Goal: Communication & Community: Participate in discussion

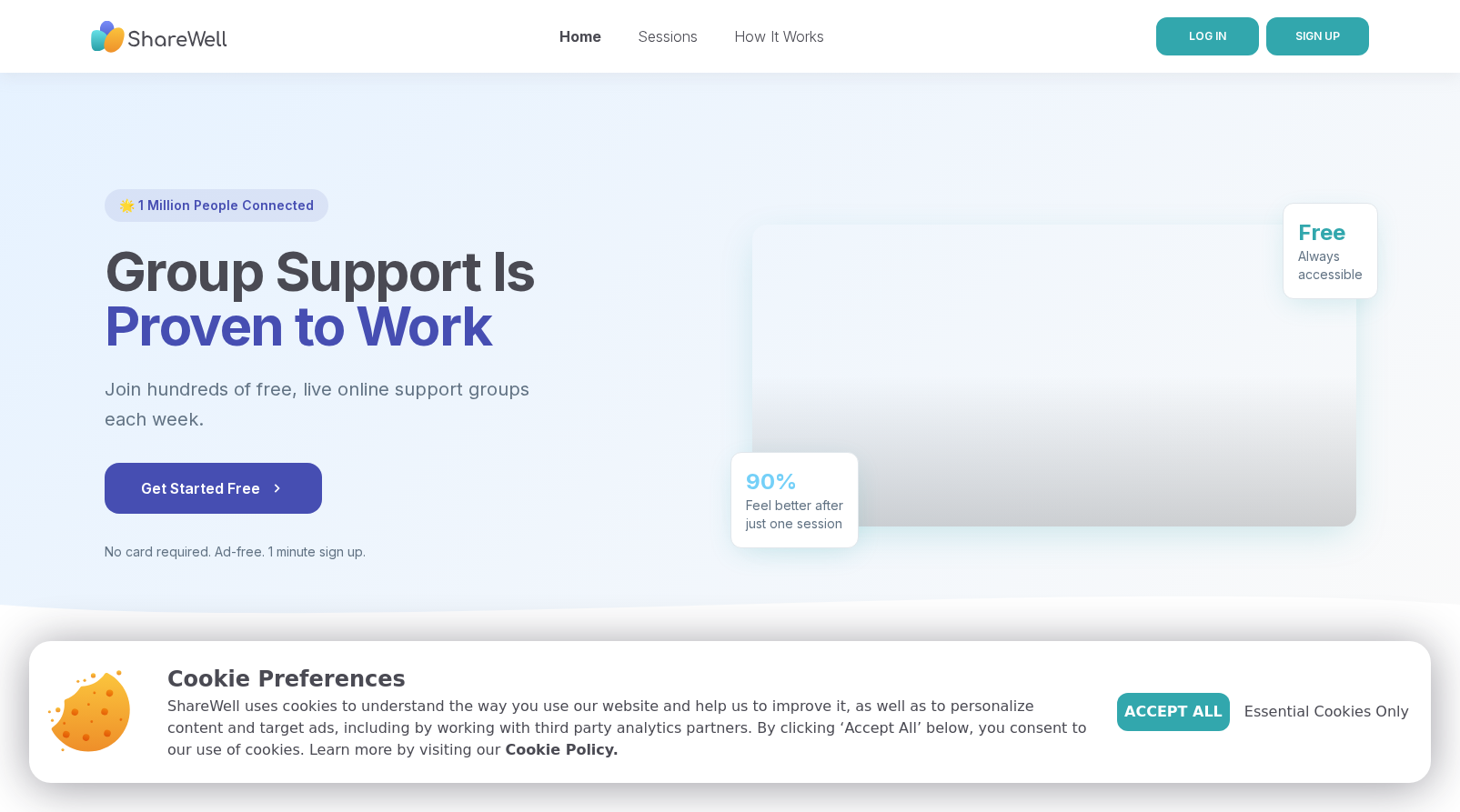
click at [1220, 33] on span "LOG IN" at bounding box center [1208, 36] width 37 height 14
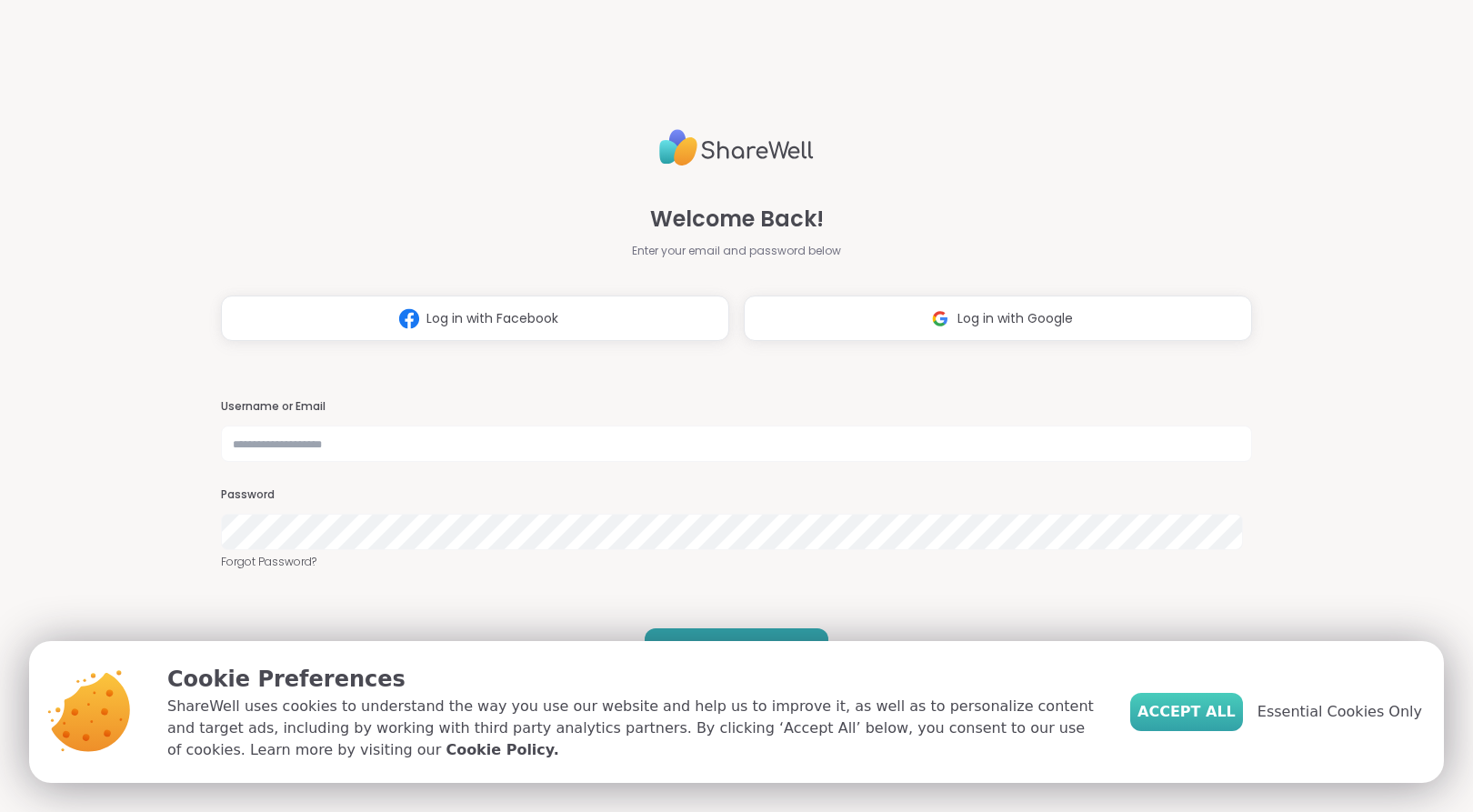
click at [1189, 698] on button "Accept All" at bounding box center [1187, 711] width 112 height 38
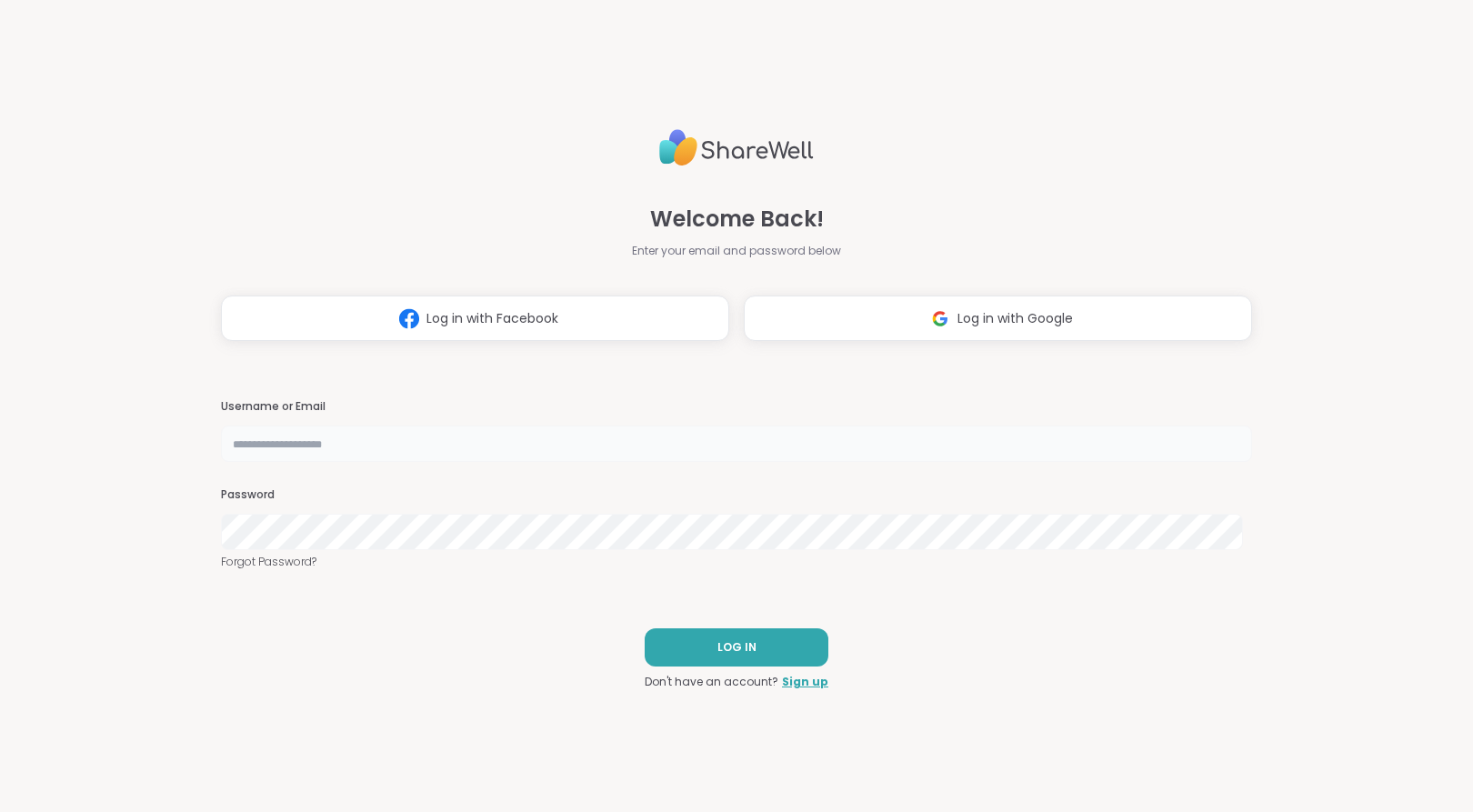
click at [584, 459] on input "text" at bounding box center [736, 444] width 1031 height 37
type input "**********"
click at [693, 648] on button "LOG IN" at bounding box center [736, 647] width 184 height 38
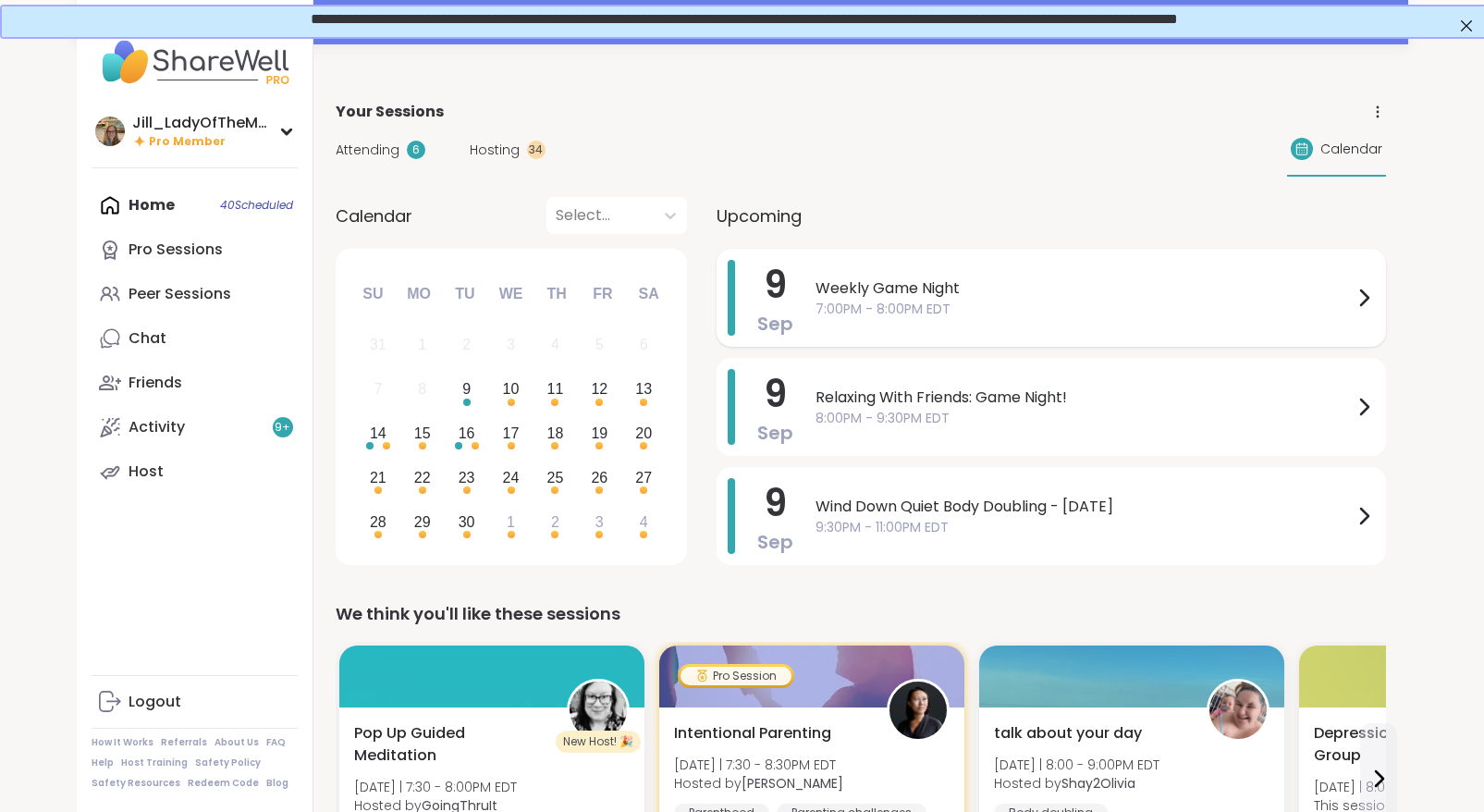
click at [970, 299] on span "Weekly Game Night" at bounding box center [1084, 289] width 537 height 23
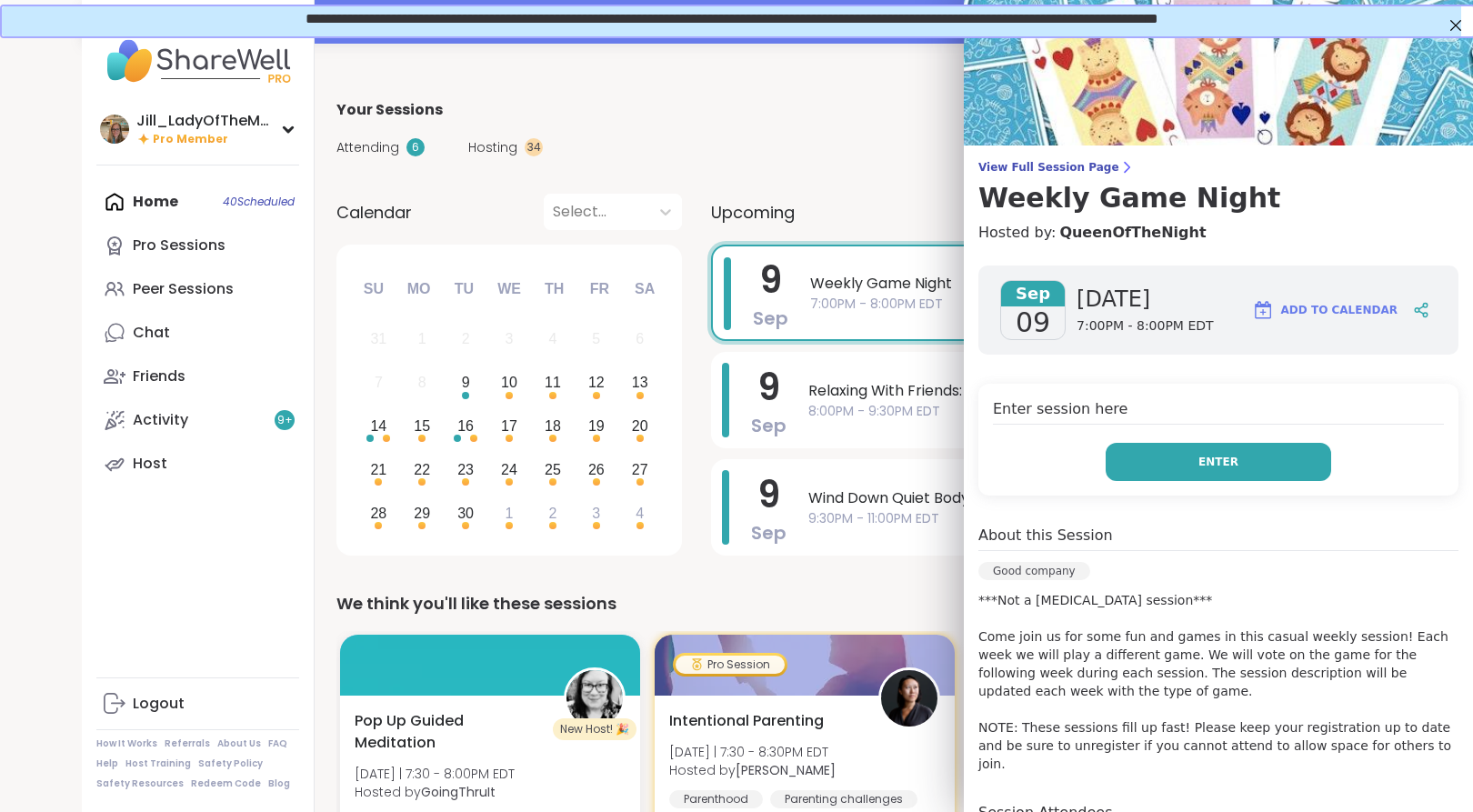
click at [1129, 461] on button "Enter" at bounding box center [1218, 461] width 226 height 38
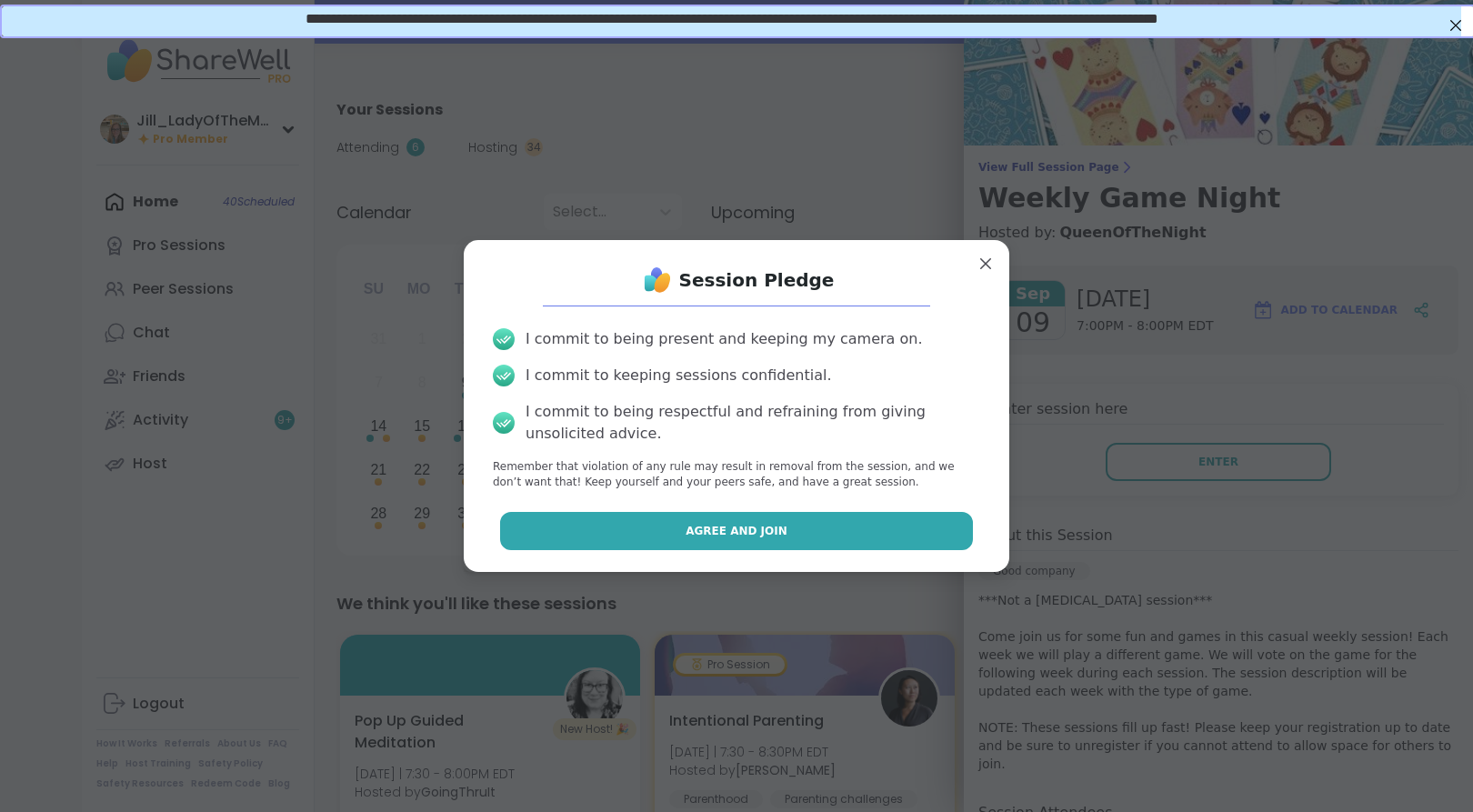
click at [892, 526] on button "Agree and Join" at bounding box center [736, 530] width 474 height 38
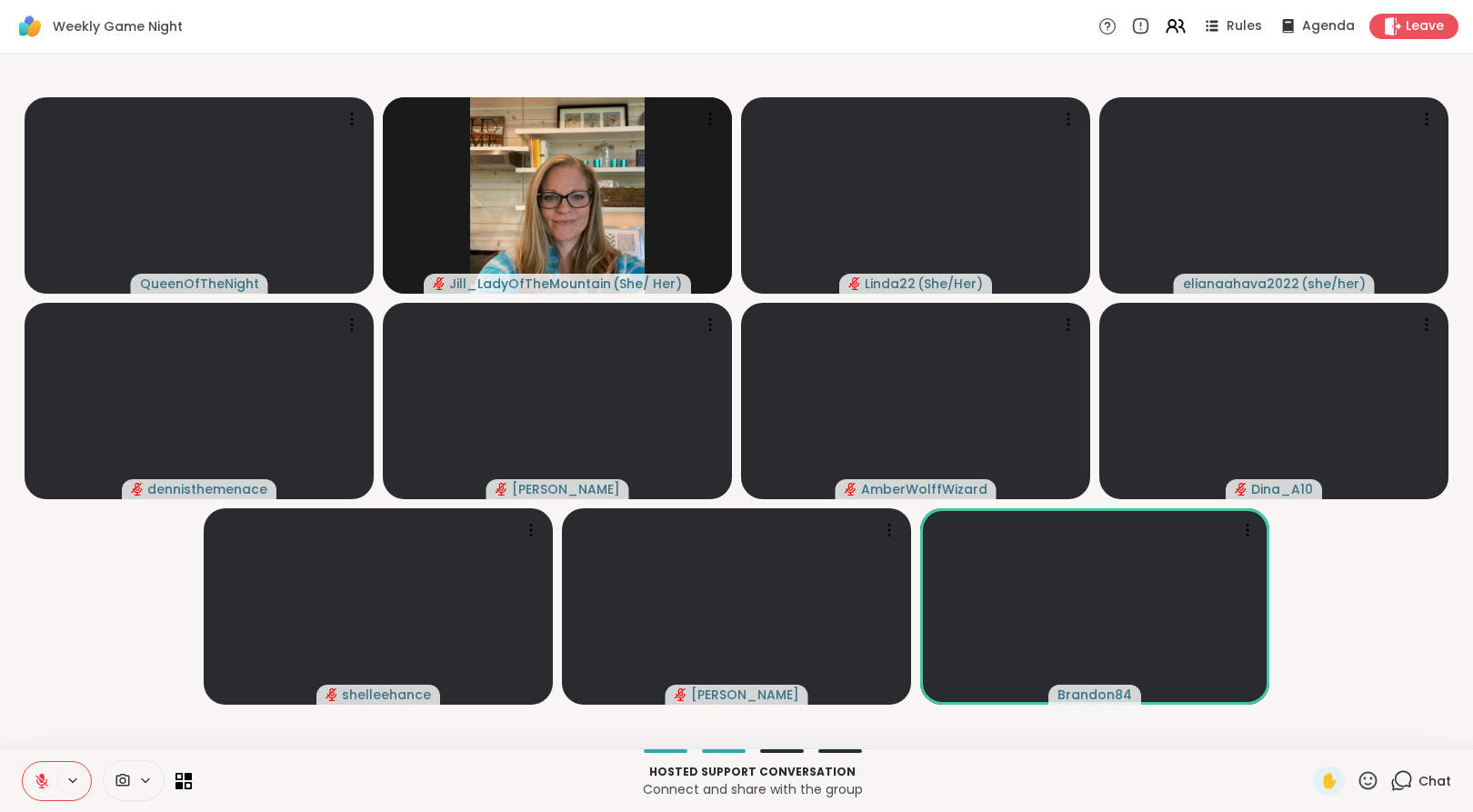
click at [1393, 781] on icon at bounding box center [1401, 780] width 22 height 22
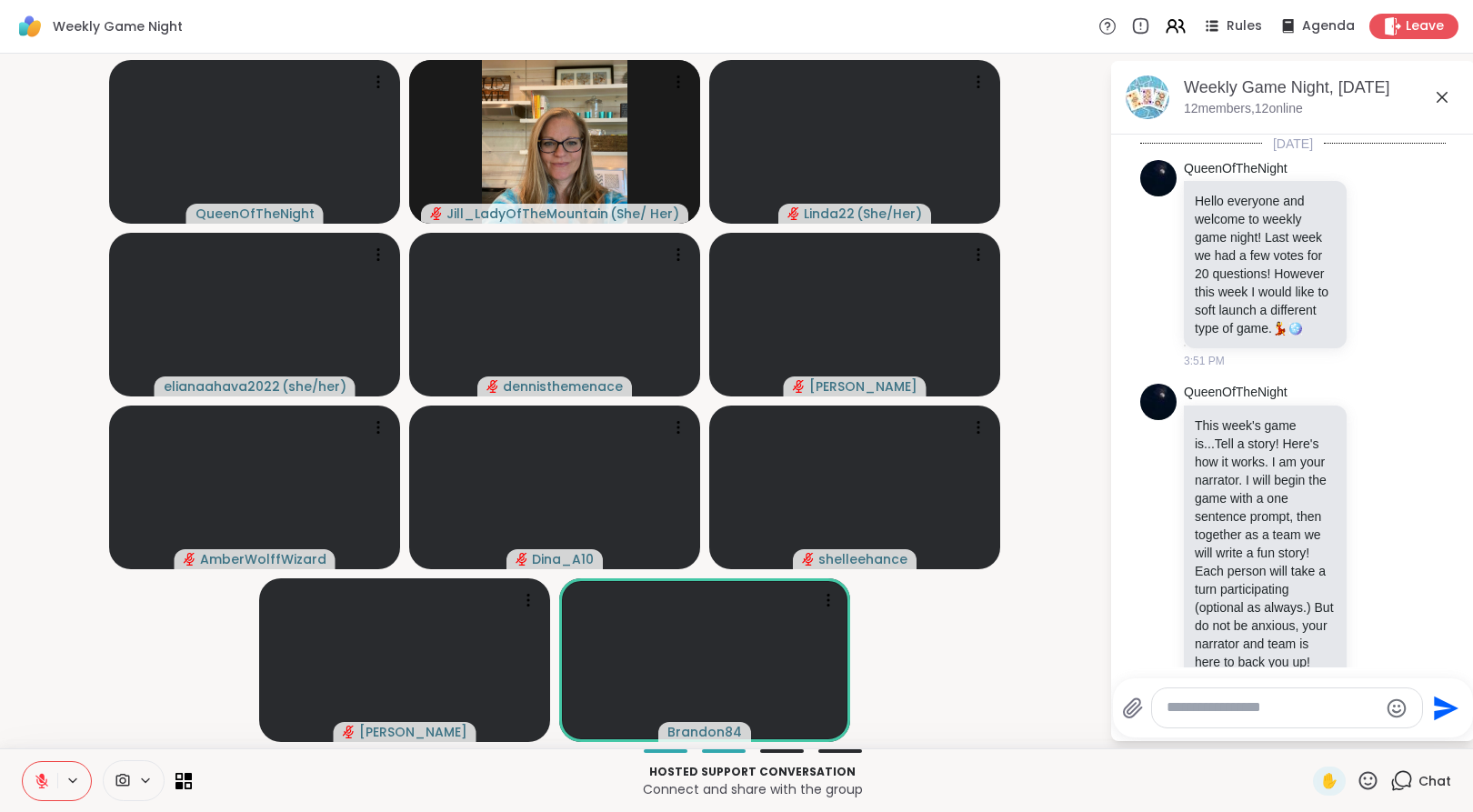
scroll to position [2985, 0]
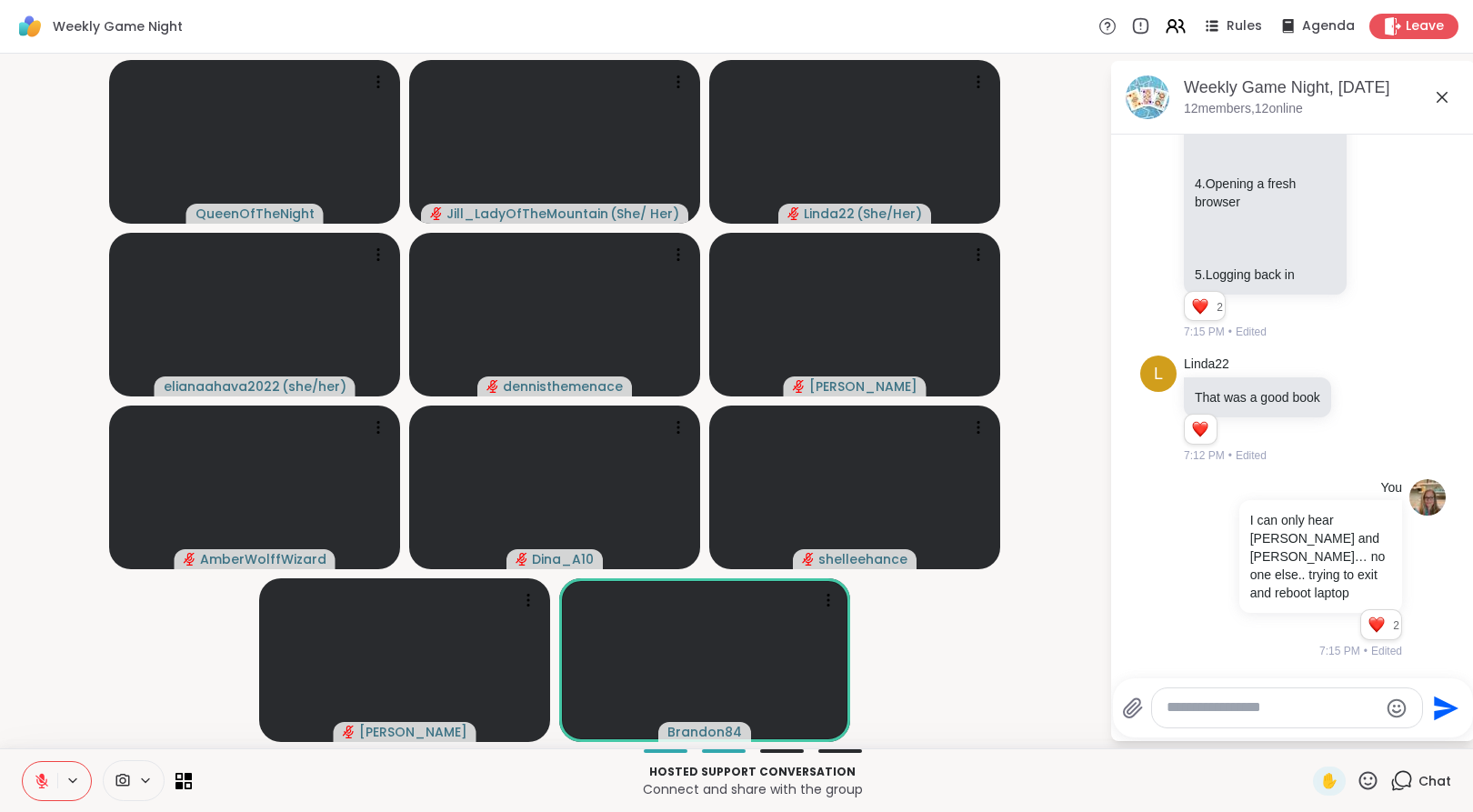
click at [1262, 716] on textarea "Type your message" at bounding box center [1272, 708] width 212 height 19
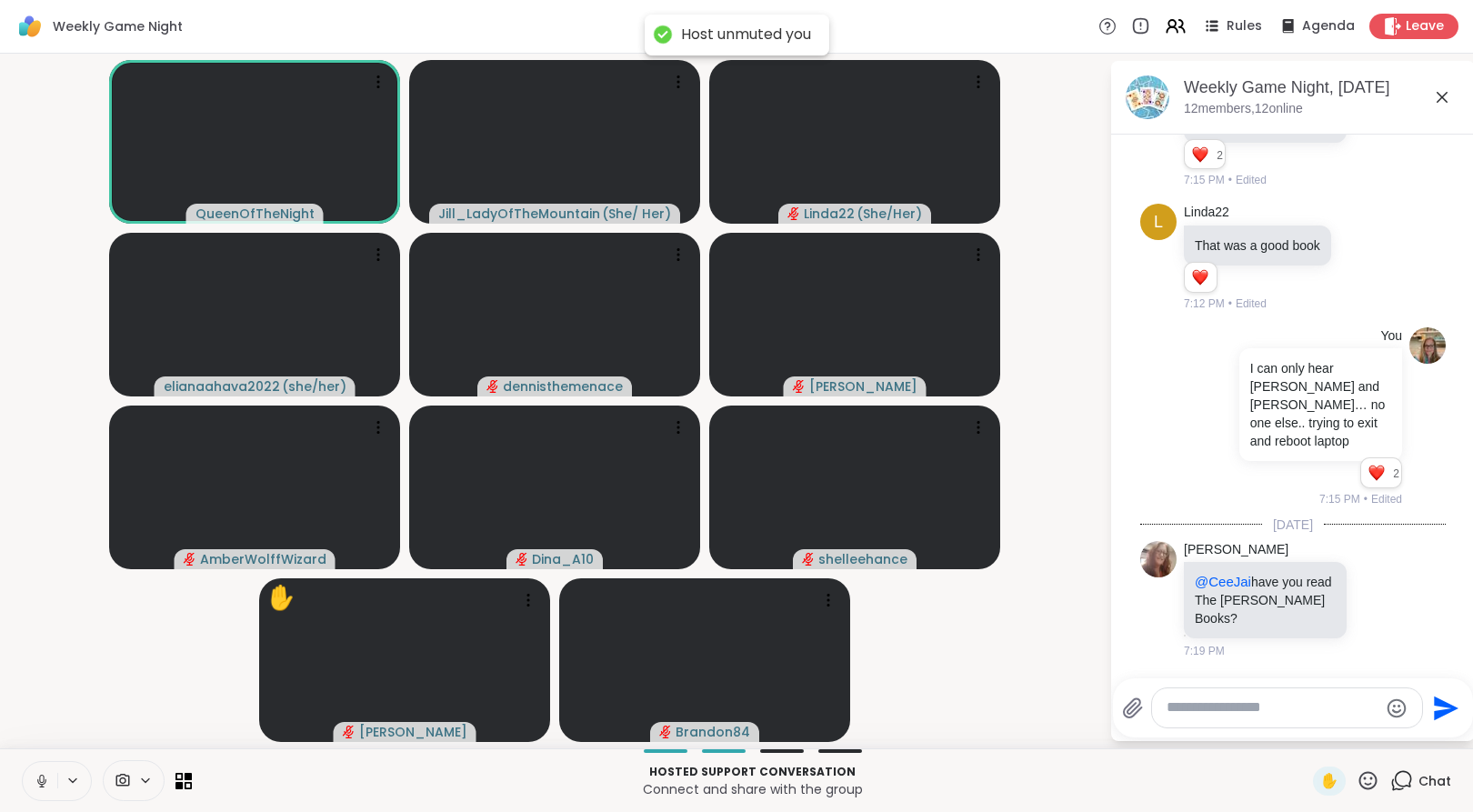
click at [37, 782] on icon at bounding box center [42, 781] width 16 height 16
click at [38, 774] on icon at bounding box center [42, 781] width 16 height 16
click at [40, 781] on icon at bounding box center [42, 781] width 13 height 13
click at [1185, 709] on textarea "Type your message" at bounding box center [1272, 708] width 212 height 19
click at [1185, 713] on textarea "Type your message" at bounding box center [1272, 708] width 212 height 19
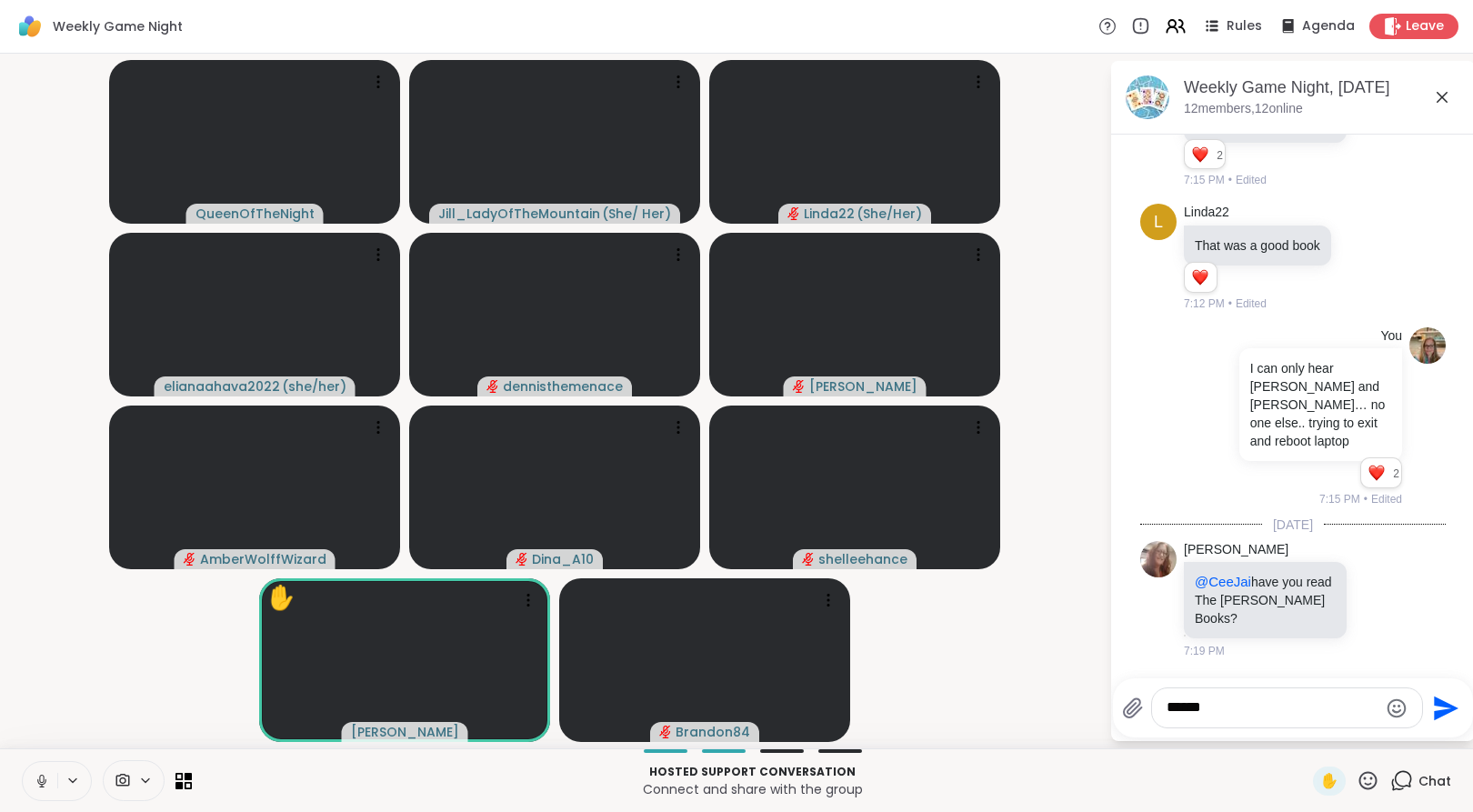
click at [1220, 706] on textarea "******" at bounding box center [1272, 708] width 212 height 19
type textarea "**********"
click at [1406, 25] on span "Leave" at bounding box center [1426, 27] width 40 height 19
